Goal: Complete application form

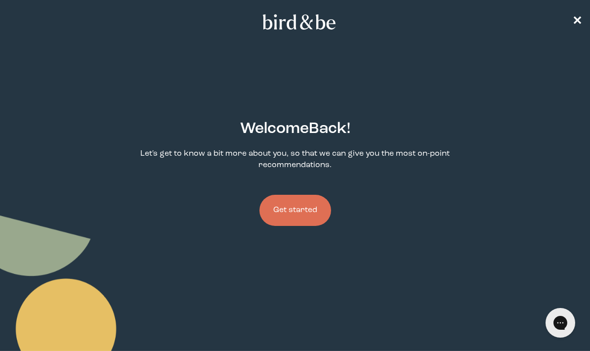
click at [299, 224] on button "Get started" at bounding box center [295, 210] width 72 height 31
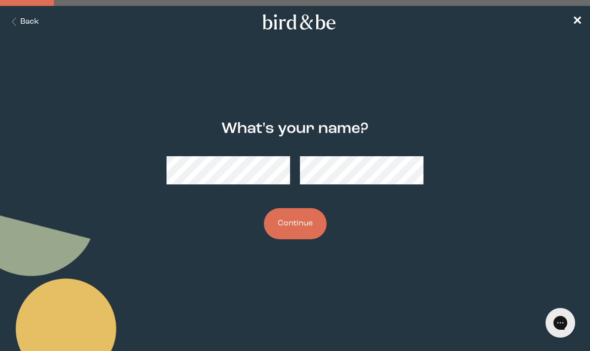
click at [307, 223] on button "Continue" at bounding box center [295, 223] width 63 height 31
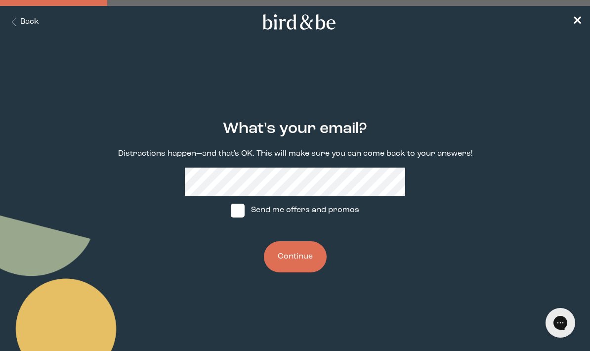
click at [296, 266] on button "Continue" at bounding box center [295, 256] width 63 height 31
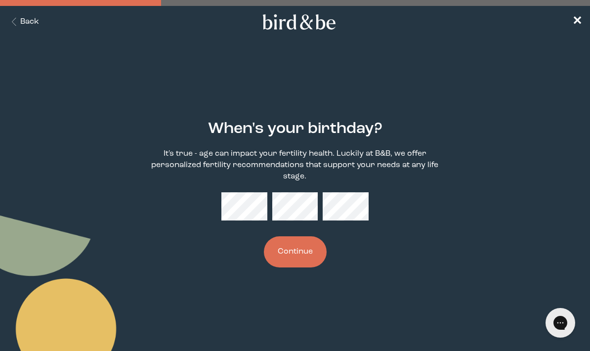
click at [296, 254] on button "Continue" at bounding box center [295, 251] width 63 height 31
click at [293, 257] on button "Continue" at bounding box center [295, 251] width 63 height 31
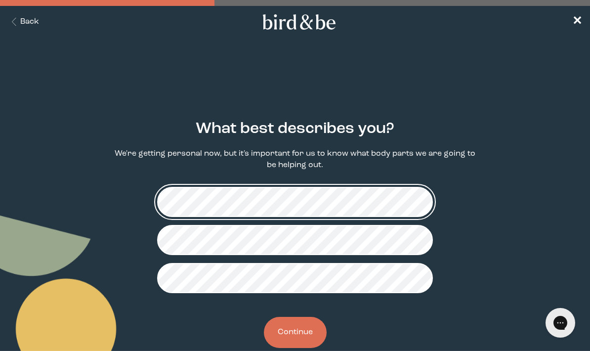
scroll to position [25, 0]
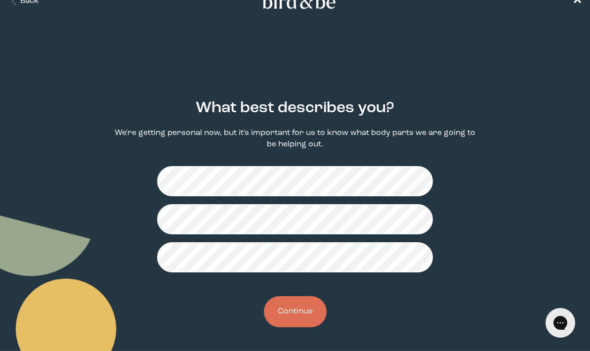
click at [300, 303] on button "Continue" at bounding box center [295, 311] width 63 height 31
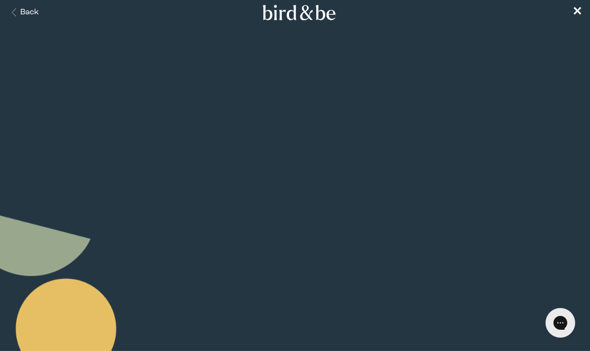
scroll to position [12, 0]
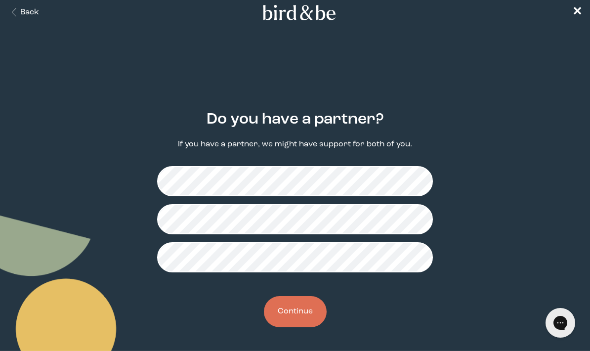
click at [311, 315] on button "Continue" at bounding box center [295, 311] width 63 height 31
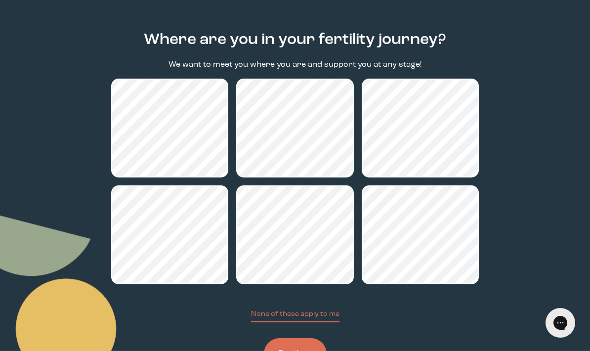
scroll to position [95, 0]
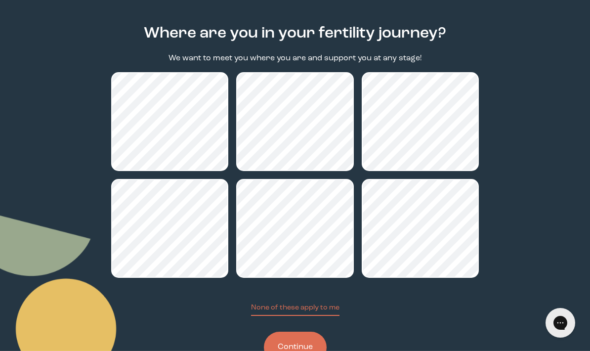
click at [305, 350] on button "Continue" at bounding box center [295, 346] width 63 height 31
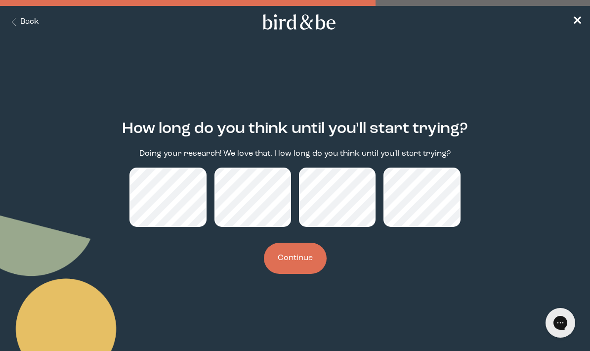
click at [291, 270] on button "Continue" at bounding box center [295, 258] width 63 height 31
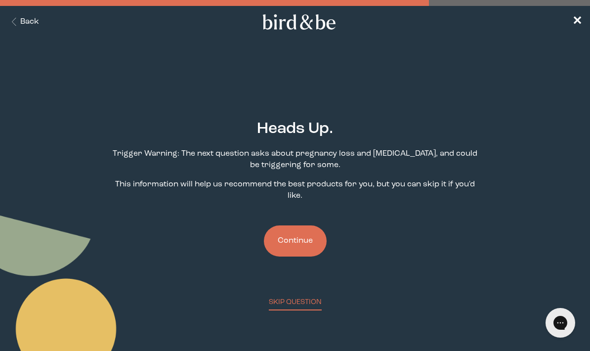
click at [303, 248] on button "Continue" at bounding box center [295, 240] width 63 height 31
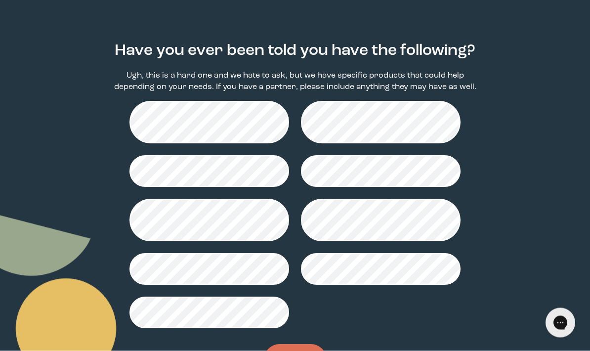
scroll to position [90, 0]
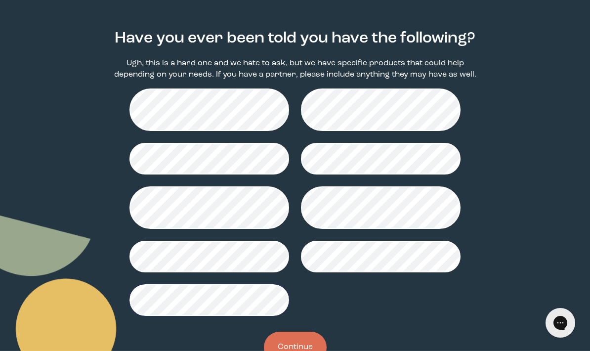
click at [294, 350] on button "Continue" at bounding box center [295, 346] width 63 height 31
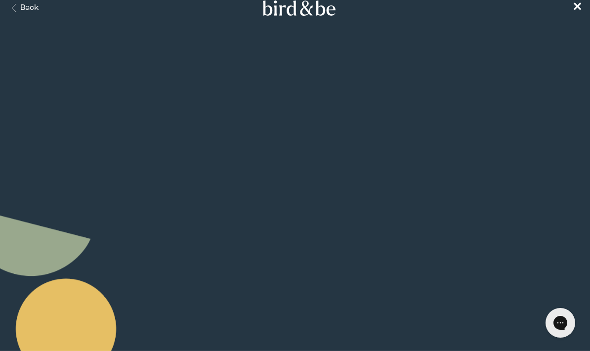
scroll to position [17, 0]
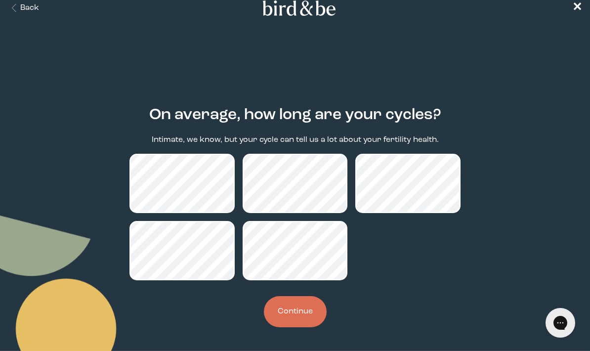
click at [290, 316] on button "Continue" at bounding box center [295, 311] width 63 height 31
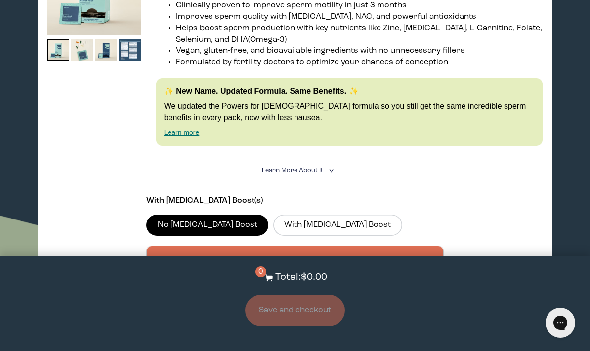
scroll to position [1914, 0]
